Goal: Navigation & Orientation: Find specific page/section

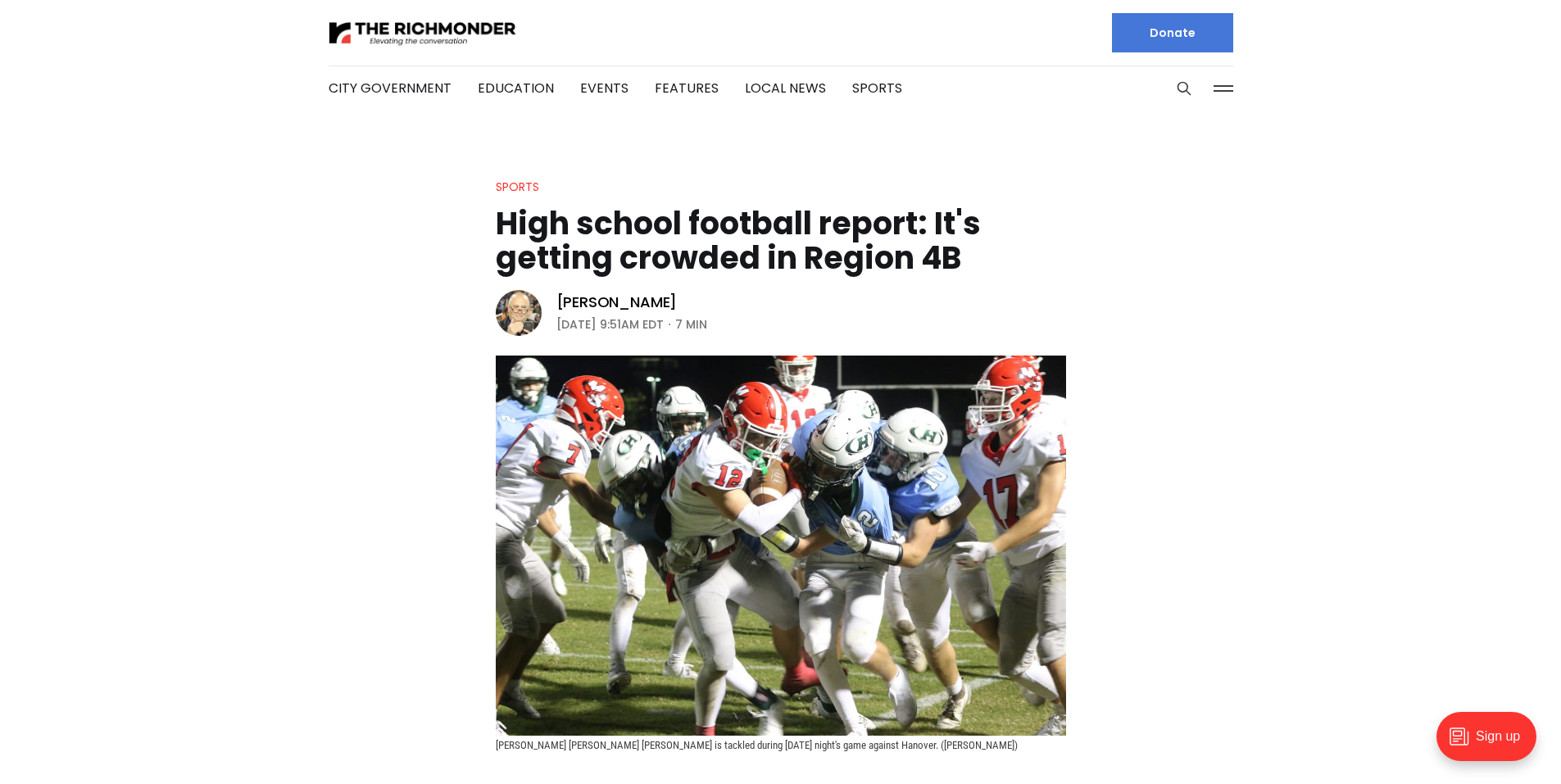
click at [880, 99] on li "Sports" at bounding box center [877, 88] width 50 height 88
click at [880, 94] on link "Sports" at bounding box center [877, 88] width 50 height 19
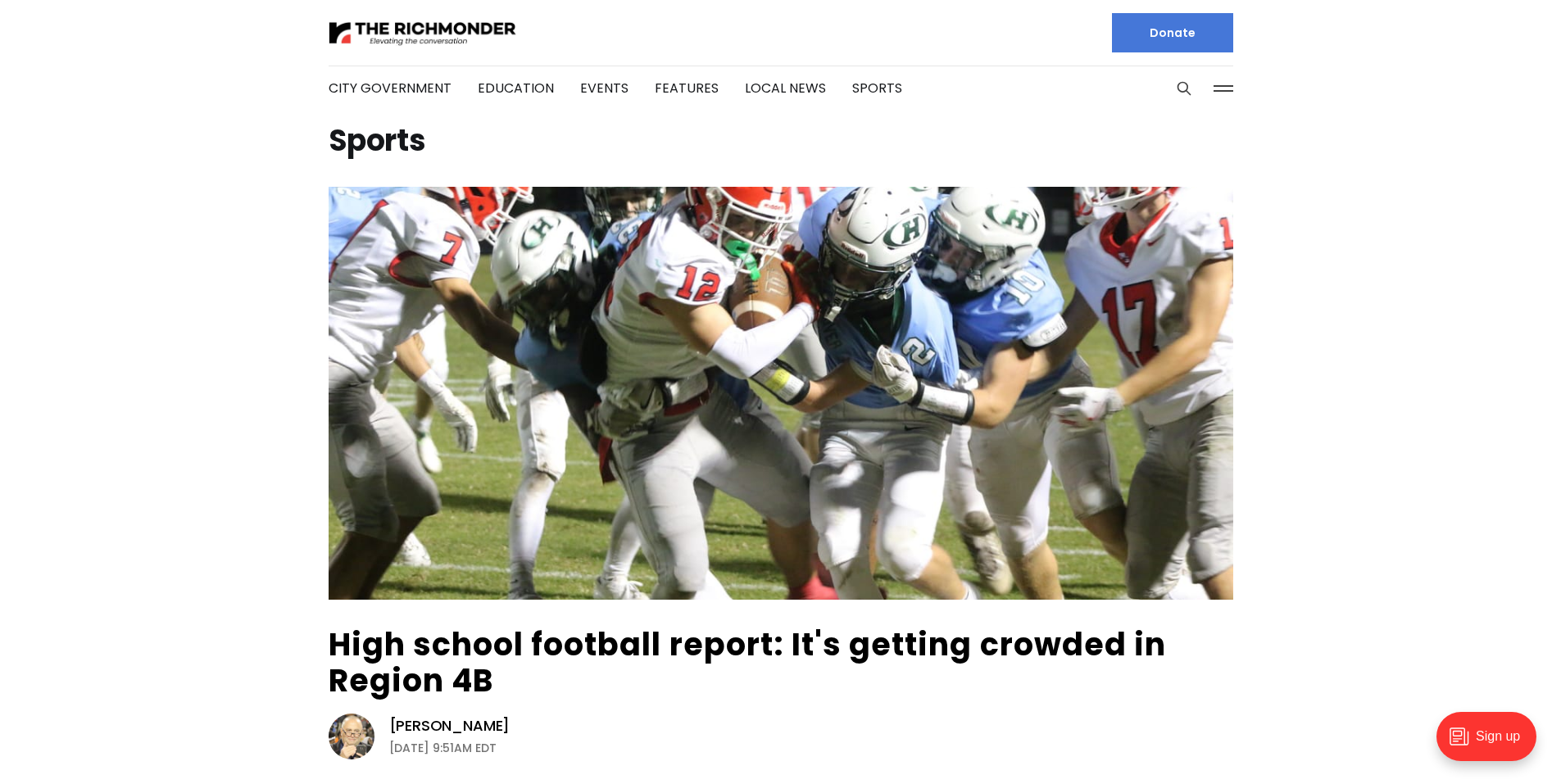
click at [384, 105] on li "City Government" at bounding box center [390, 88] width 123 height 88
click at [386, 86] on link "City Government" at bounding box center [390, 88] width 123 height 19
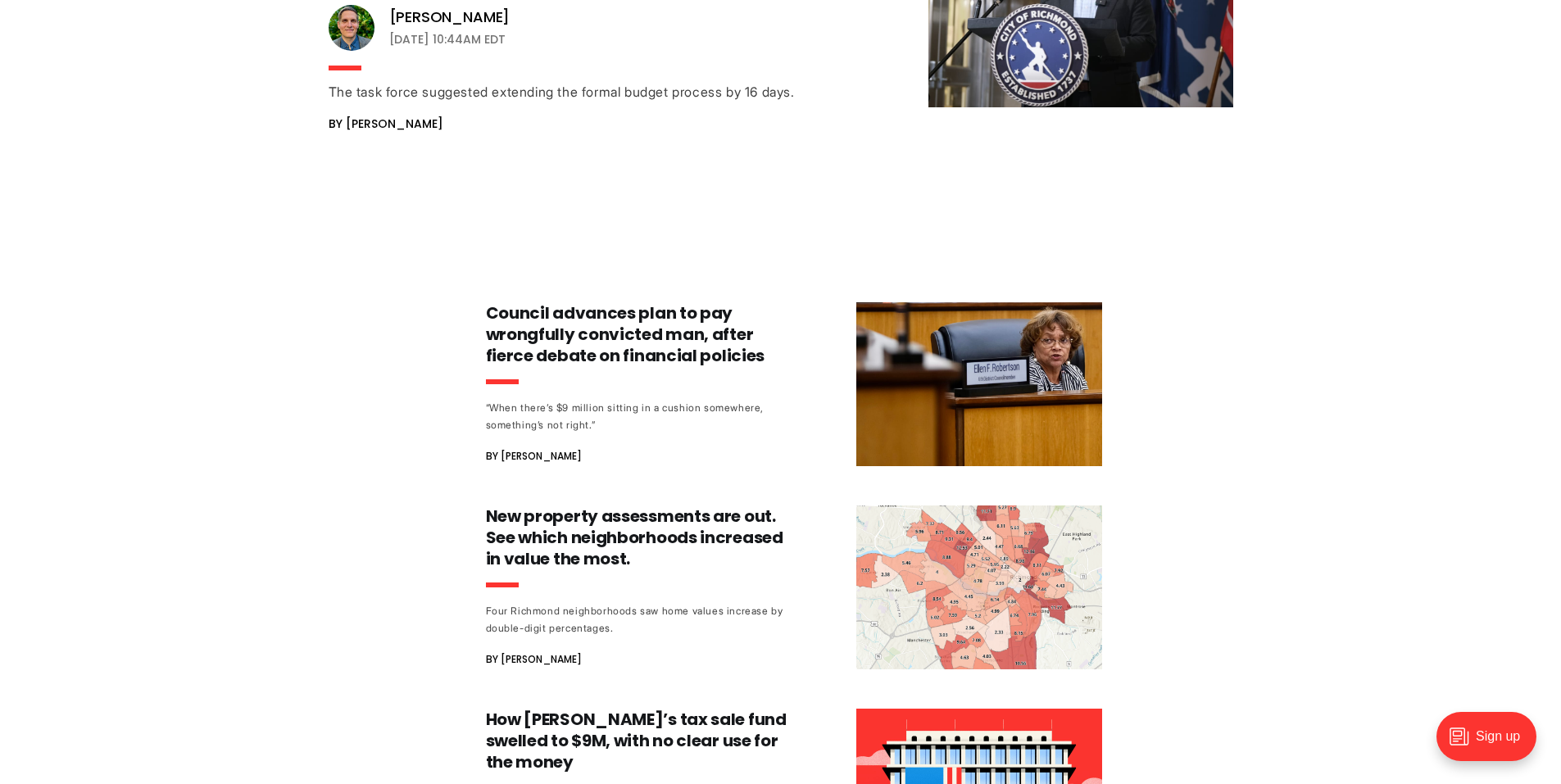
scroll to position [4800, 0]
